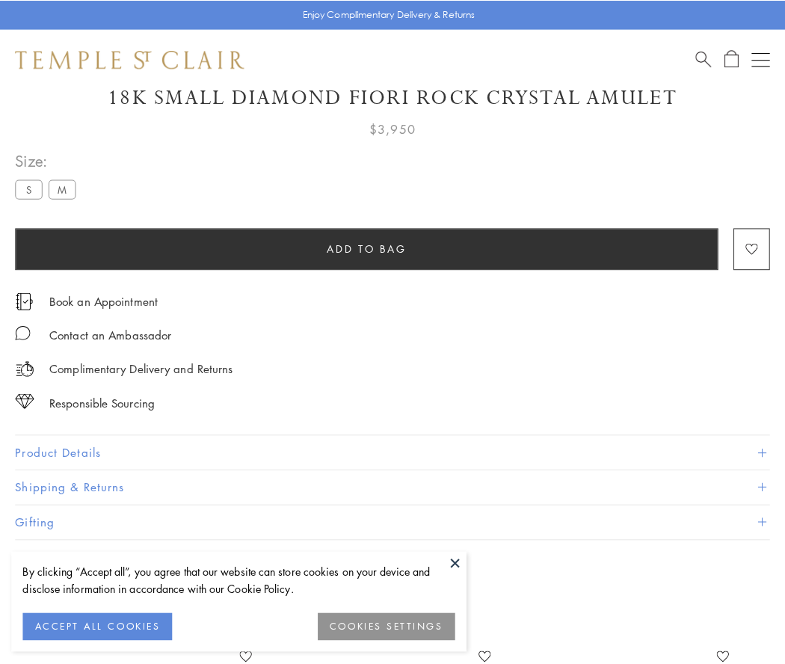
scroll to position [88, 0]
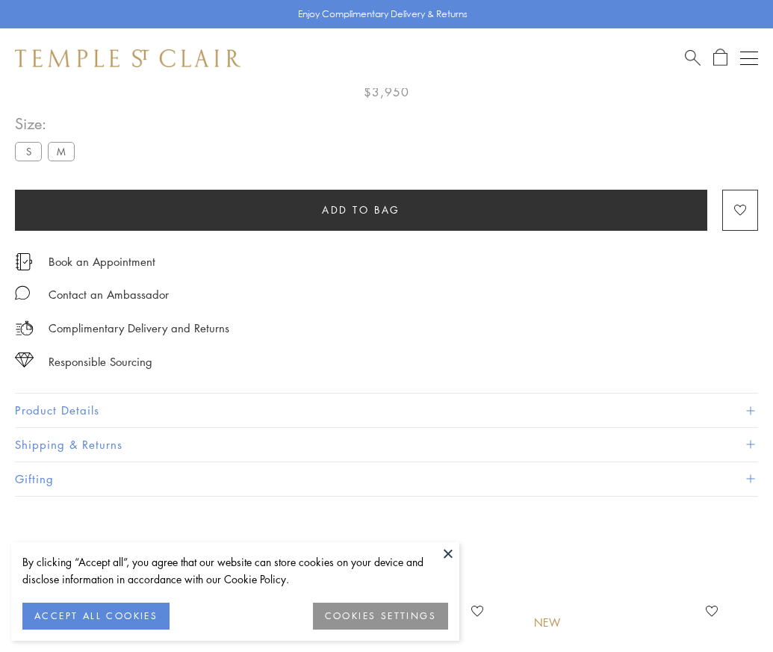
click at [361, 209] on span "Add to bag" at bounding box center [361, 210] width 78 height 16
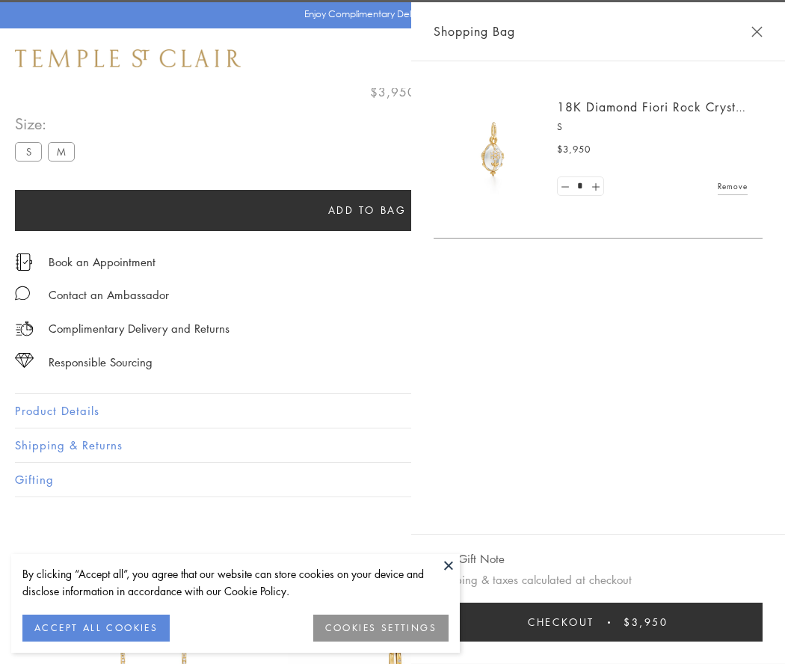
click at [762, 622] on button "Checkout $3,950" at bounding box center [597, 621] width 329 height 39
